Goal: Task Accomplishment & Management: Manage account settings

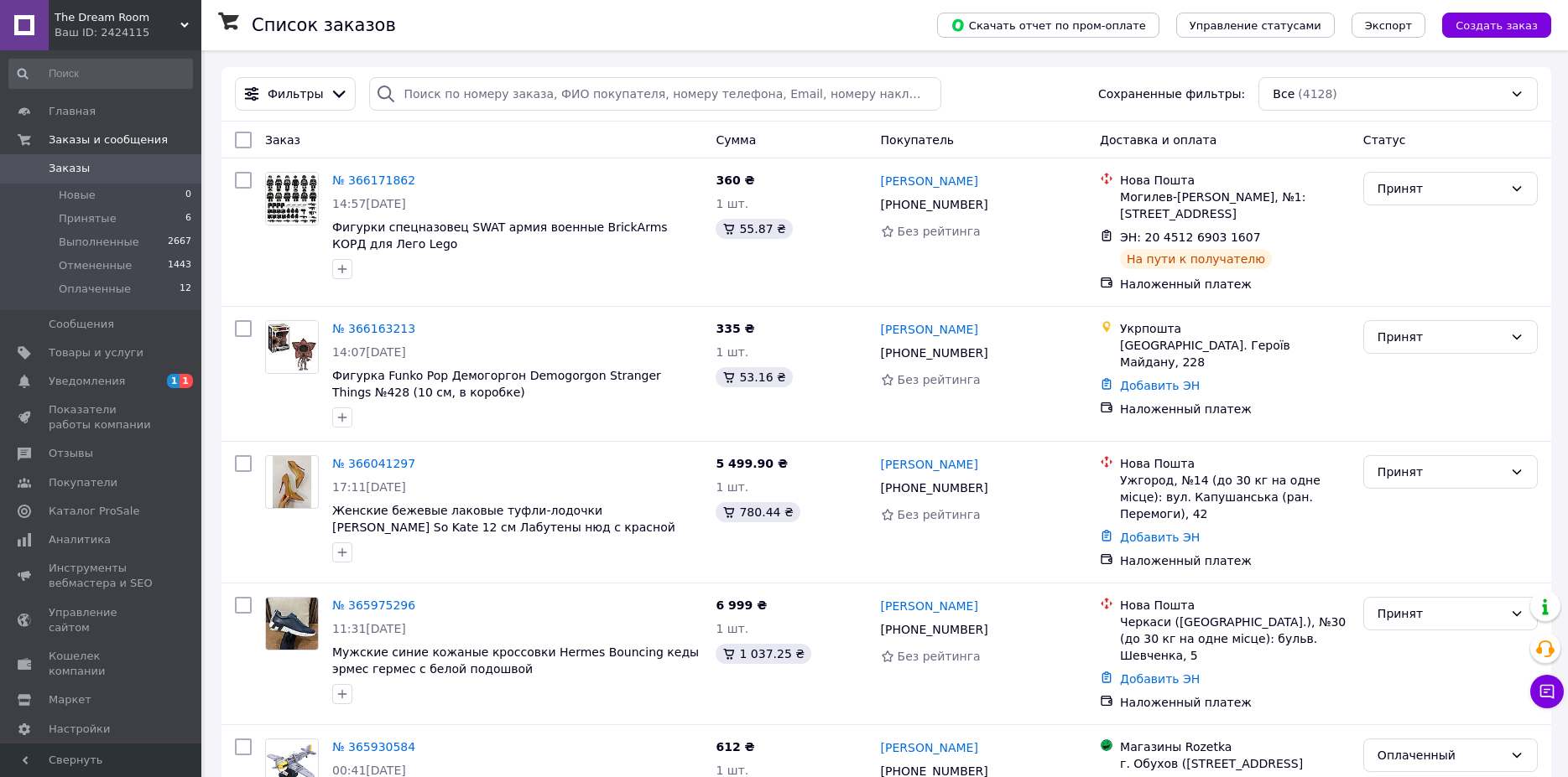
click at [83, 47] on div "The Dream Room Ваш ID: 2424115" at bounding box center [124, 25] width 153 height 50
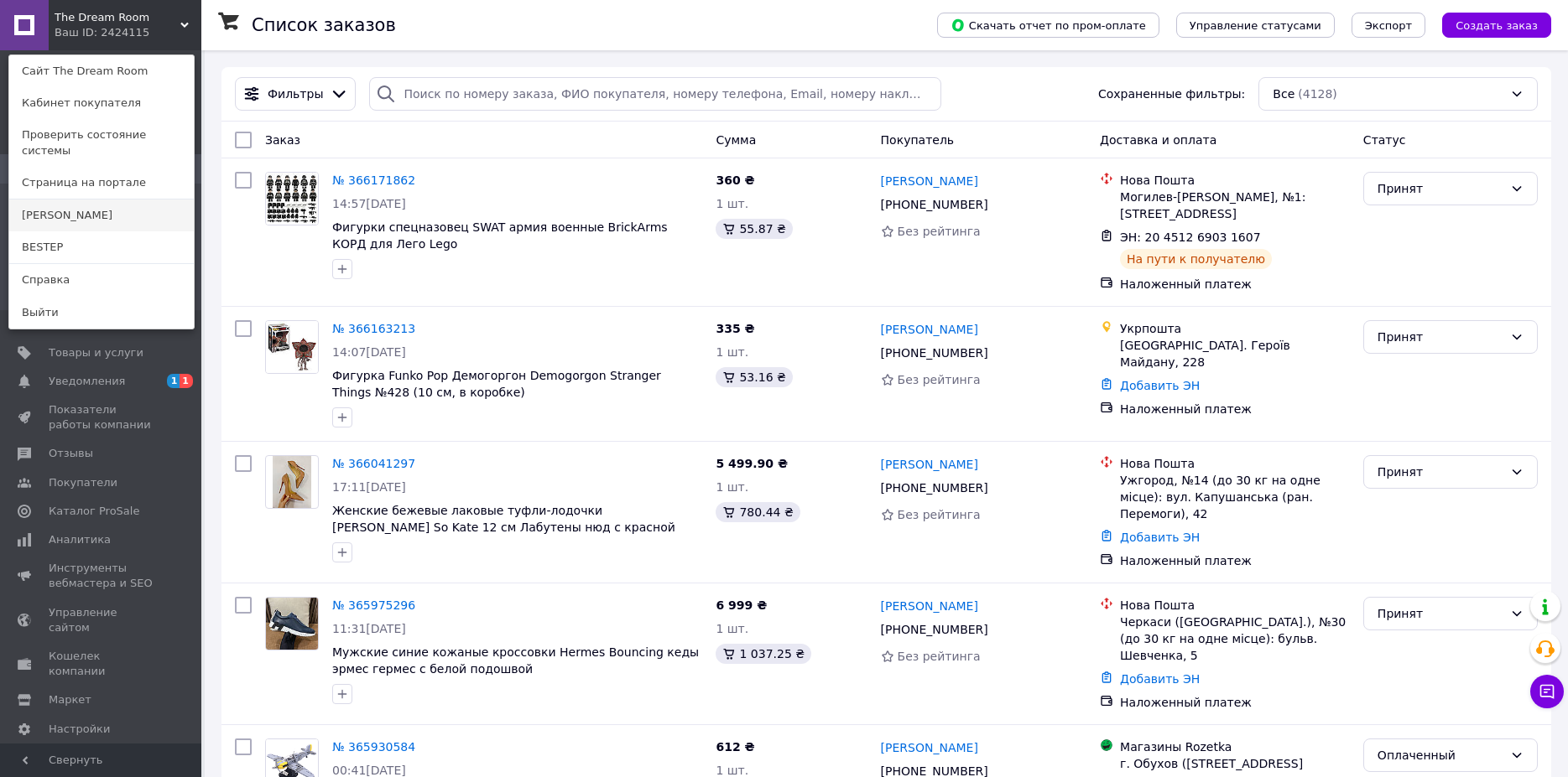
click at [51, 199] on link "[PERSON_NAME]" at bounding box center [102, 215] width 185 height 32
